Goal: Task Accomplishment & Management: Use online tool/utility

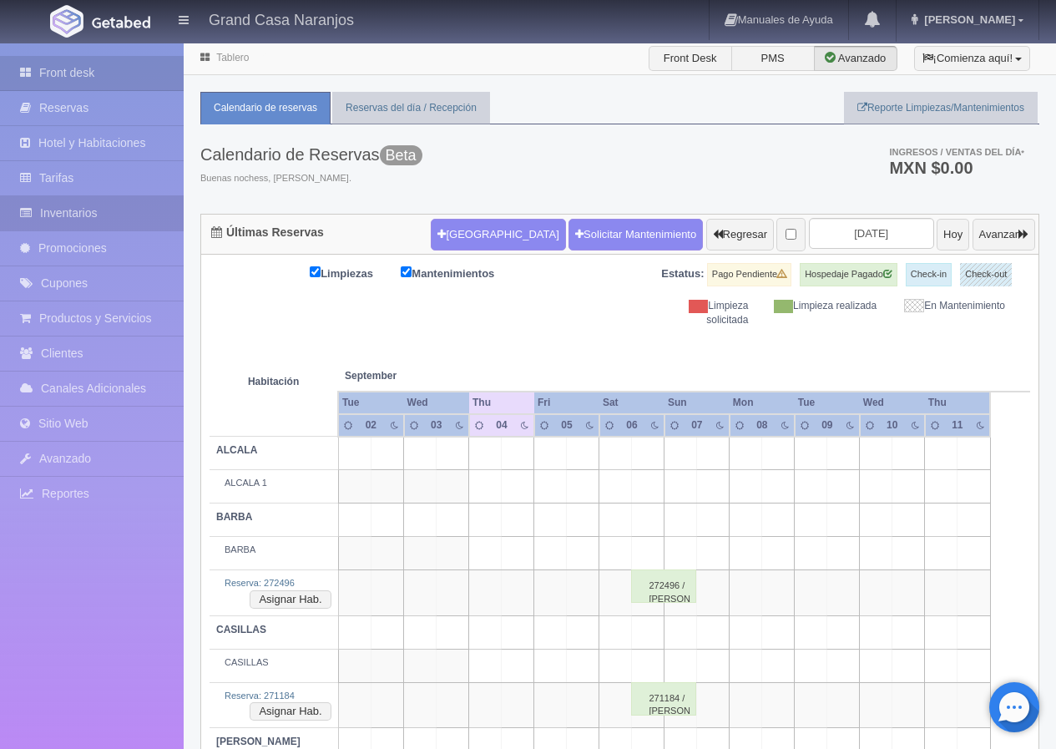
click at [82, 212] on link "Inventarios" at bounding box center [92, 213] width 184 height 34
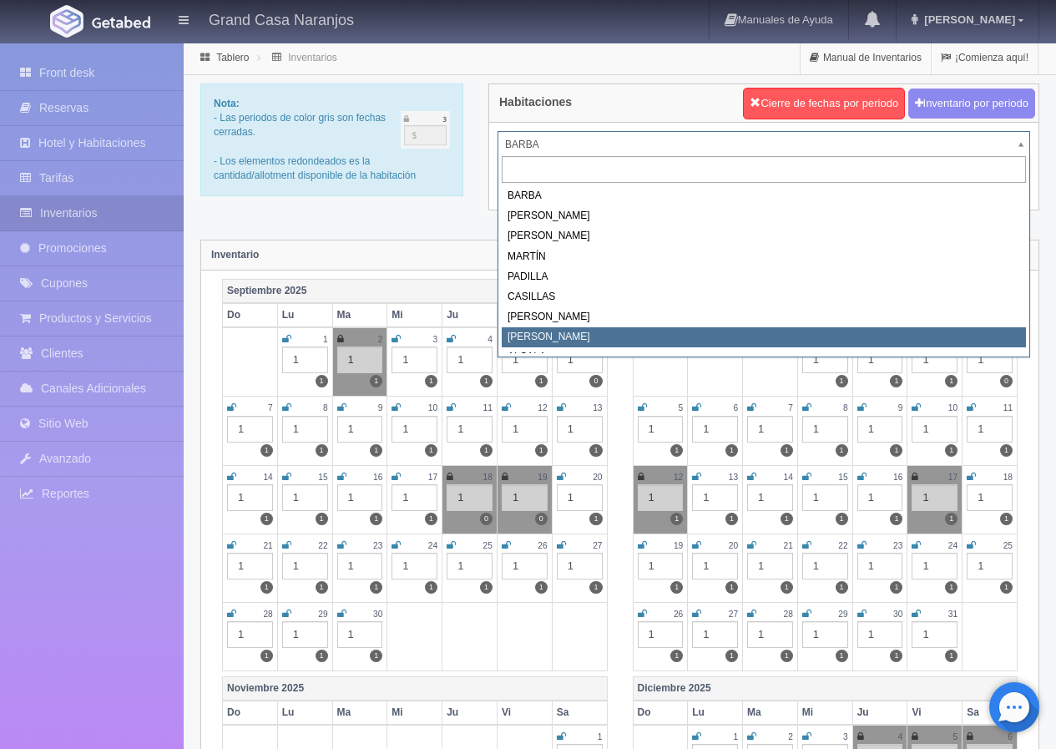
select select "2067"
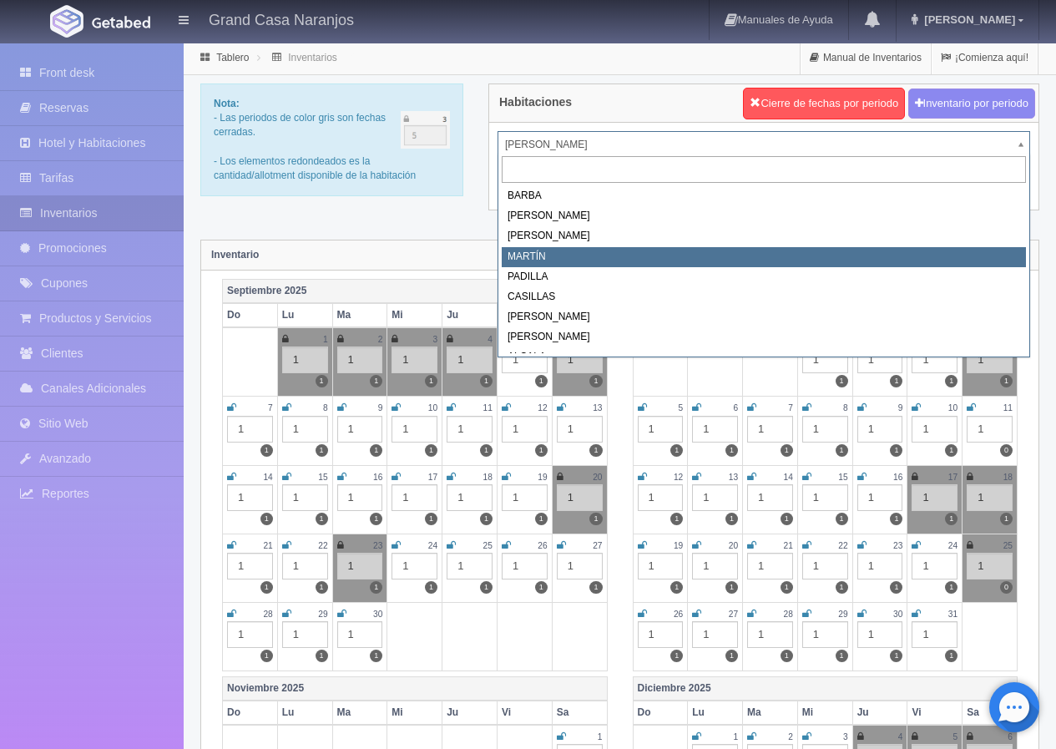
select select "2063"
